Goal: Information Seeking & Learning: Learn about a topic

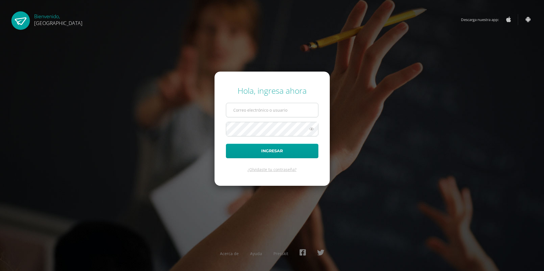
click at [280, 109] on input "text" at bounding box center [272, 110] width 92 height 14
type input "2019225@colegiobelga.edu.gt"
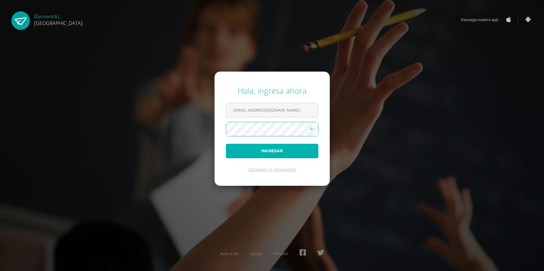
click at [231, 153] on button "Ingresar" at bounding box center [272, 151] width 92 height 15
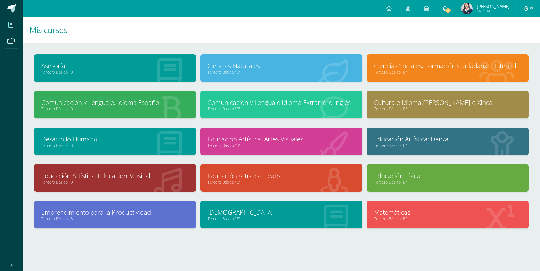
click at [446, 8] on icon at bounding box center [444, 8] width 5 height 5
click at [379, 38] on h1 "Mis cursos" at bounding box center [281, 30] width 503 height 26
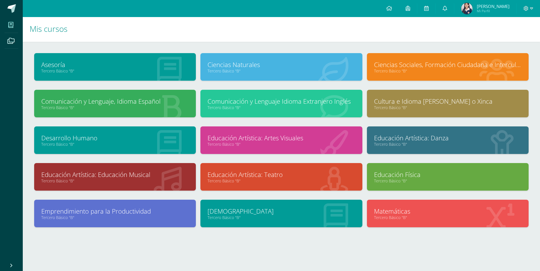
scroll to position [2, 0]
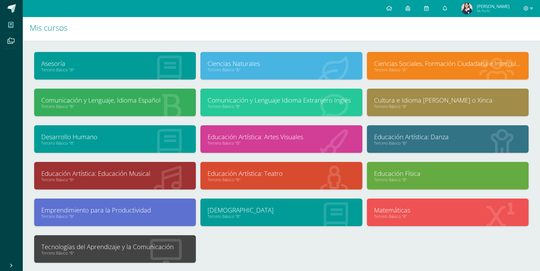
click at [162, 246] on link "Tecnologías del Aprendizaje y la Comunicación" at bounding box center [114, 247] width 147 height 9
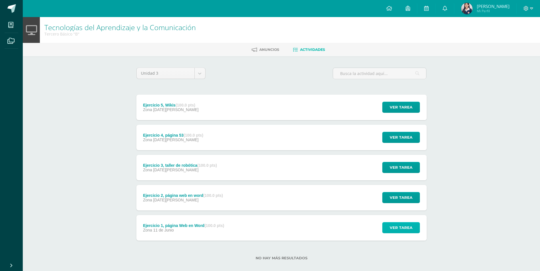
click at [394, 227] on span "Ver tarea" at bounding box center [400, 228] width 23 height 11
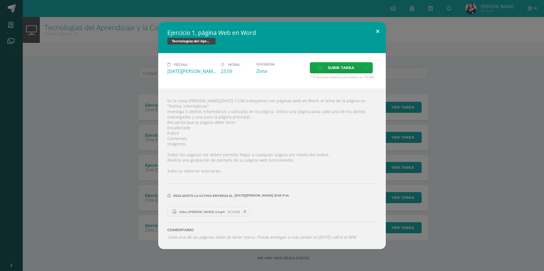
click at [377, 34] on button at bounding box center [378, 31] width 16 height 19
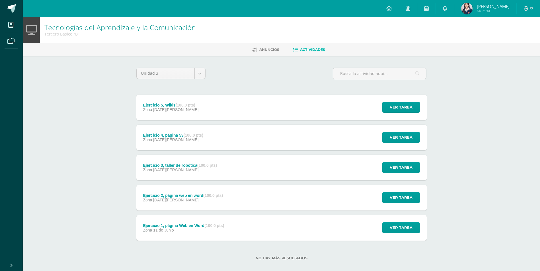
click at [314, 200] on div "Ejercicio 2, página web en word (100.0 pts) Zona [DATE][PERSON_NAME] Ver tarea …" at bounding box center [281, 198] width 290 height 26
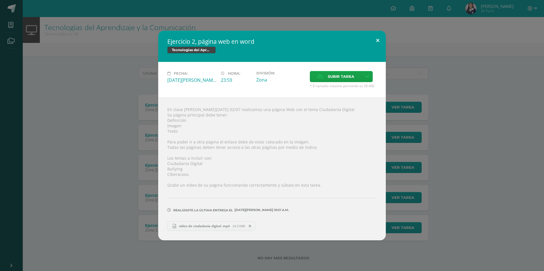
click at [371, 40] on button at bounding box center [378, 40] width 16 height 19
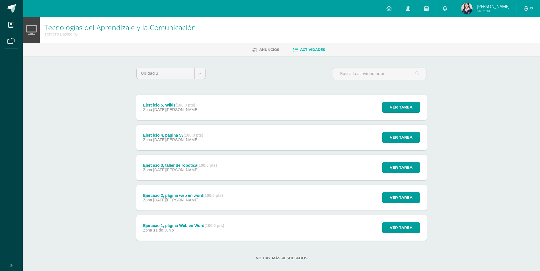
click at [222, 174] on div "Ejercicio 3, taller de robótica (100.0 pts) Zona [DATE][PERSON_NAME]" at bounding box center [180, 168] width 88 height 26
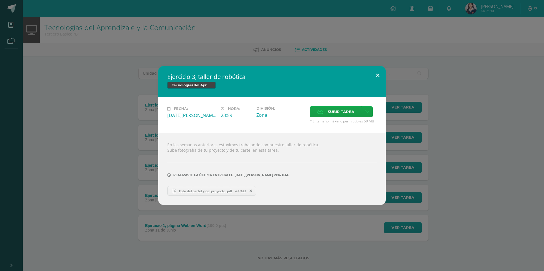
click at [375, 75] on button at bounding box center [378, 75] width 16 height 19
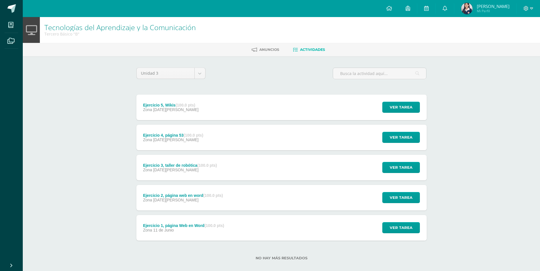
click at [209, 145] on div "Ejercicio 4, página 53 (100.0 pts) Zona [DATE][PERSON_NAME]" at bounding box center [173, 138] width 74 height 26
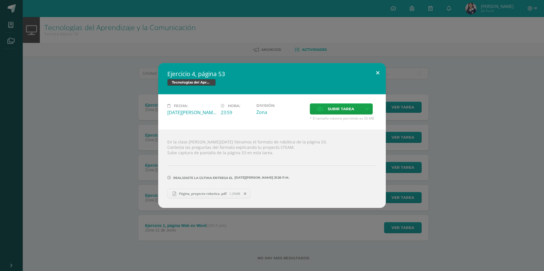
click at [380, 73] on button at bounding box center [378, 72] width 16 height 19
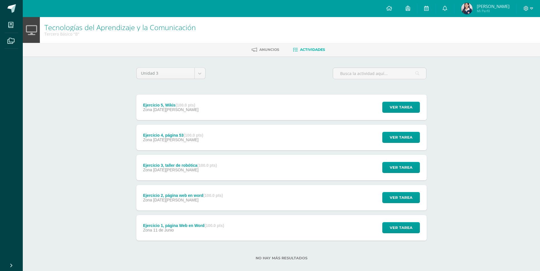
click at [315, 105] on div "Ejercicio 5, Wikis (100.0 pts) Zona [DATE][PERSON_NAME] Ver tarea Ejercicio 5, …" at bounding box center [281, 108] width 290 height 26
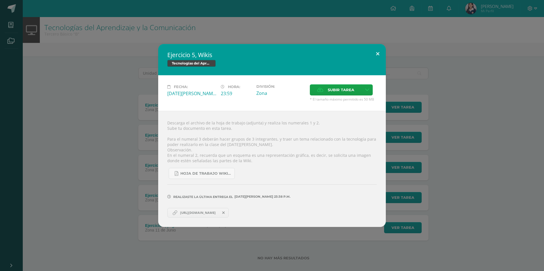
click at [379, 53] on button at bounding box center [378, 53] width 16 height 19
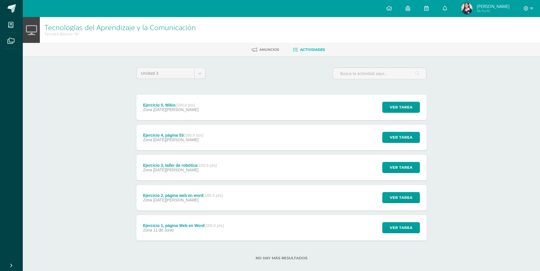
click at [247, 104] on div "Ejercicio 5, Wikis (100.0 pts) Zona [DATE][PERSON_NAME] Ver tarea Ejercicio 5, …" at bounding box center [281, 108] width 290 height 26
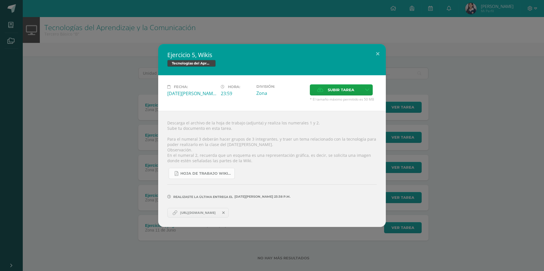
click at [198, 172] on span "Hoja de trabajo Wikis.pdf" at bounding box center [205, 174] width 51 height 5
click at [205, 216] on link "[URL][DOMAIN_NAME]" at bounding box center [197, 213] width 61 height 10
click at [187, 210] on link "[URL][DOMAIN_NAME]" at bounding box center [197, 213] width 61 height 10
click at [192, 214] on span "[URL][DOMAIN_NAME]" at bounding box center [197, 213] width 41 height 5
click at [202, 170] on link "Hoja de trabajo Wikis.pdf" at bounding box center [202, 173] width 66 height 11
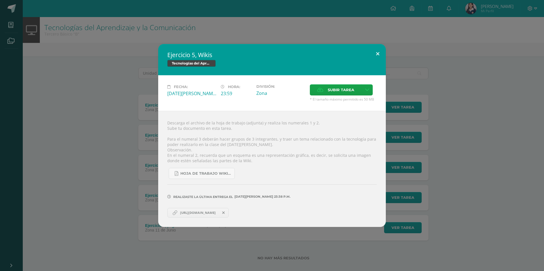
click at [380, 54] on button at bounding box center [378, 53] width 16 height 19
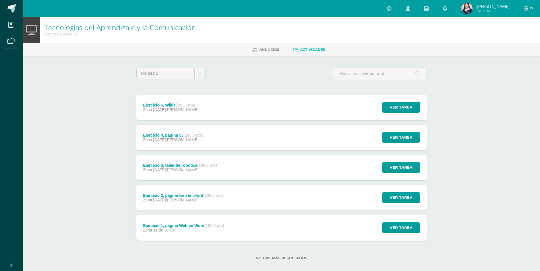
click at [216, 134] on div "Ejercicio 4, página 53 (100.0 pts) Zona [DATE][PERSON_NAME] Ver tarea Ejercicio…" at bounding box center [281, 138] width 290 height 26
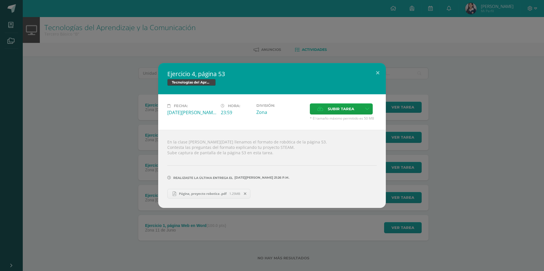
click at [203, 191] on link "Página, proyecto robotica .pdf 1.25MB" at bounding box center [208, 194] width 83 height 10
click at [376, 70] on button at bounding box center [378, 72] width 16 height 19
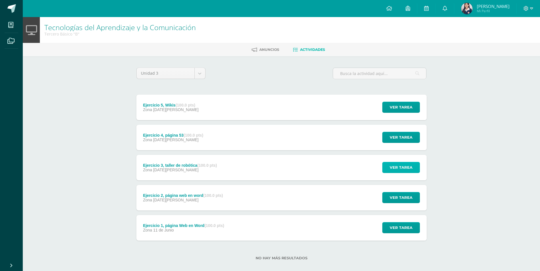
click at [404, 169] on span "Ver tarea" at bounding box center [400, 167] width 23 height 11
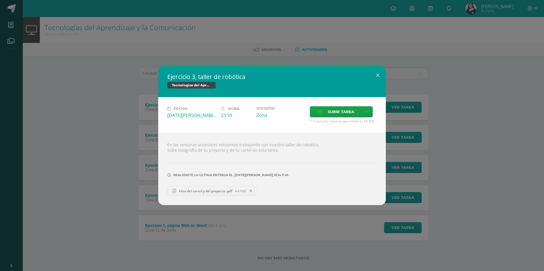
click at [184, 195] on link "Foto del cartel y del proyecto .pdf 4.47MB" at bounding box center [211, 191] width 89 height 10
click at [375, 75] on button at bounding box center [378, 75] width 16 height 19
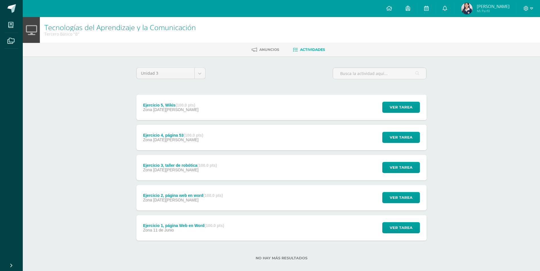
click at [166, 199] on span "[DATE][PERSON_NAME]" at bounding box center [175, 200] width 45 height 5
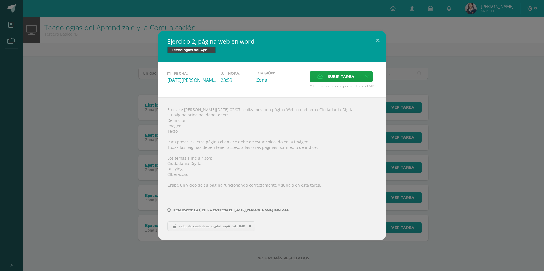
click at [194, 229] on link "video de ciudadania digital .mp4 24.51MB" at bounding box center [211, 227] width 88 height 10
click at [379, 40] on button at bounding box center [378, 40] width 16 height 19
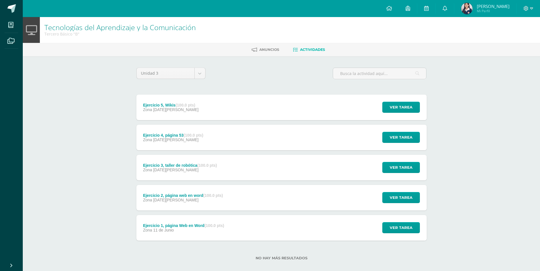
click at [244, 232] on div "Ejercicio 1, página Web en Word (100.0 pts) Zona [DATE][PERSON_NAME] Ver tarea …" at bounding box center [281, 228] width 290 height 26
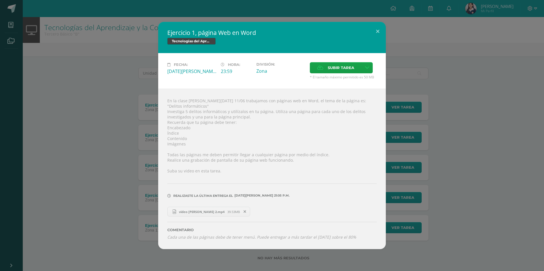
click at [191, 210] on span "video [PERSON_NAME] 2.mp4" at bounding box center [201, 212] width 51 height 4
click at [379, 34] on button at bounding box center [378, 31] width 16 height 19
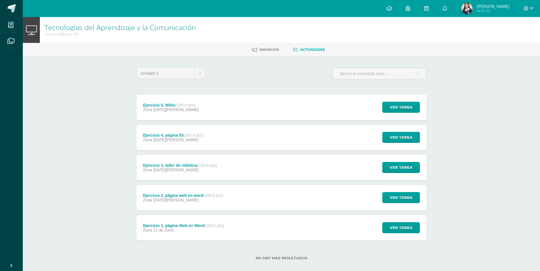
click at [202, 109] on div "Ejercicio 5, Wikis (100.0 pts) Zona [DATE][PERSON_NAME]" at bounding box center [170, 108] width 69 height 26
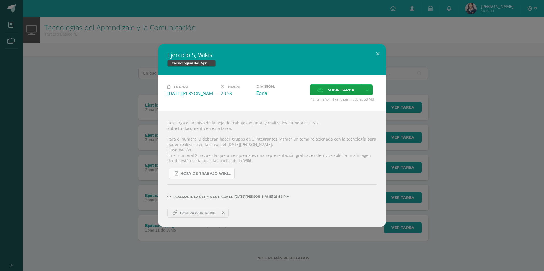
click at [206, 175] on span "Hoja de trabajo Wikis.pdf" at bounding box center [205, 174] width 51 height 5
click at [377, 53] on button at bounding box center [378, 53] width 16 height 19
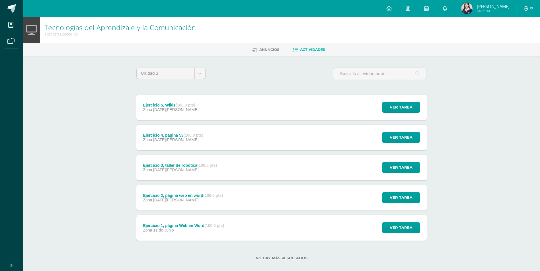
click at [251, 233] on div "Ejercicio 1, página Web en Word (100.0 pts) Zona [DATE][PERSON_NAME] Ver tarea …" at bounding box center [281, 228] width 290 height 26
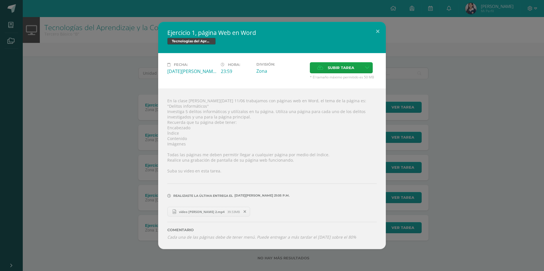
click at [202, 210] on span "video [PERSON_NAME] 2.mp4" at bounding box center [201, 212] width 51 height 4
click at [380, 34] on button at bounding box center [378, 31] width 16 height 19
